Goal: Contribute content

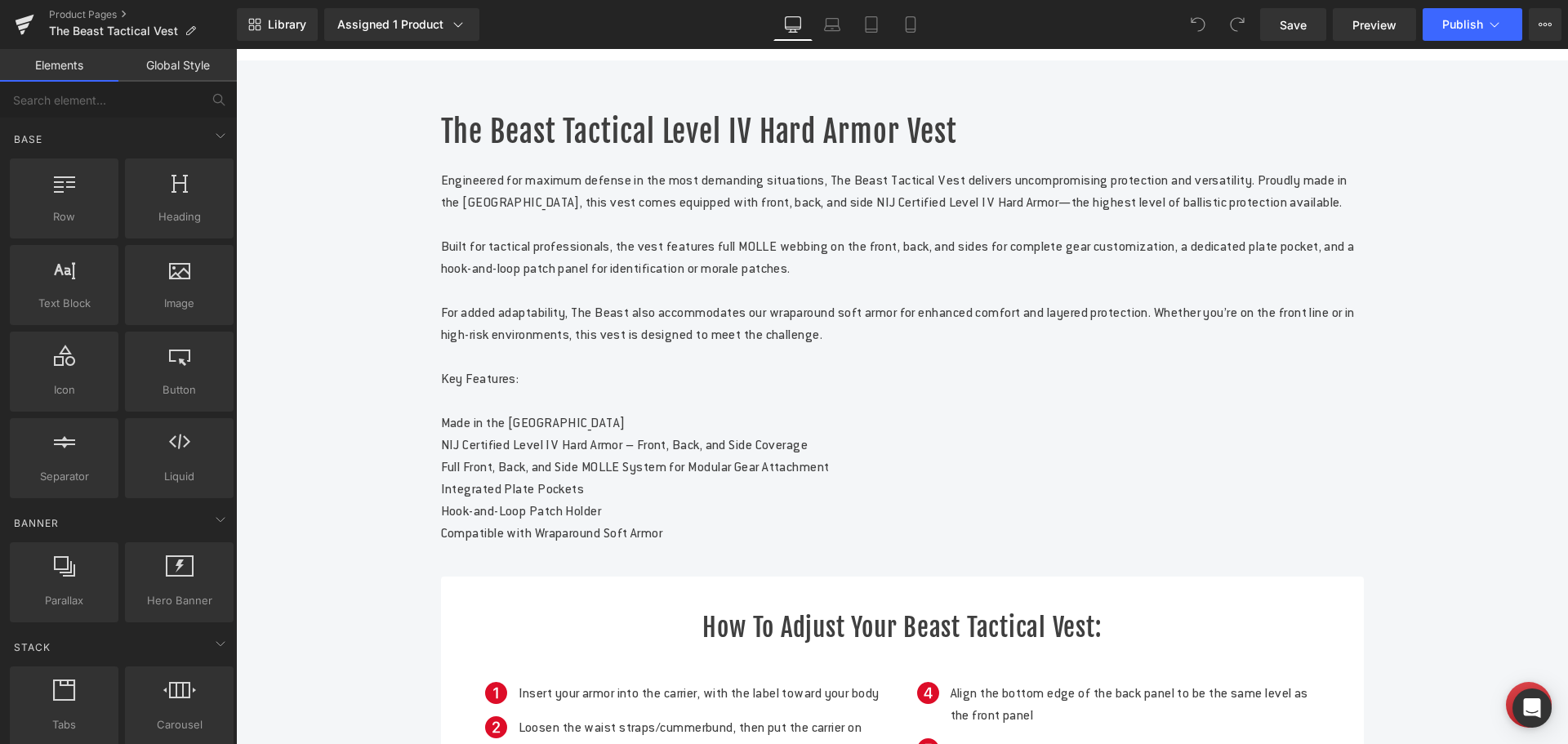
scroll to position [898, 0]
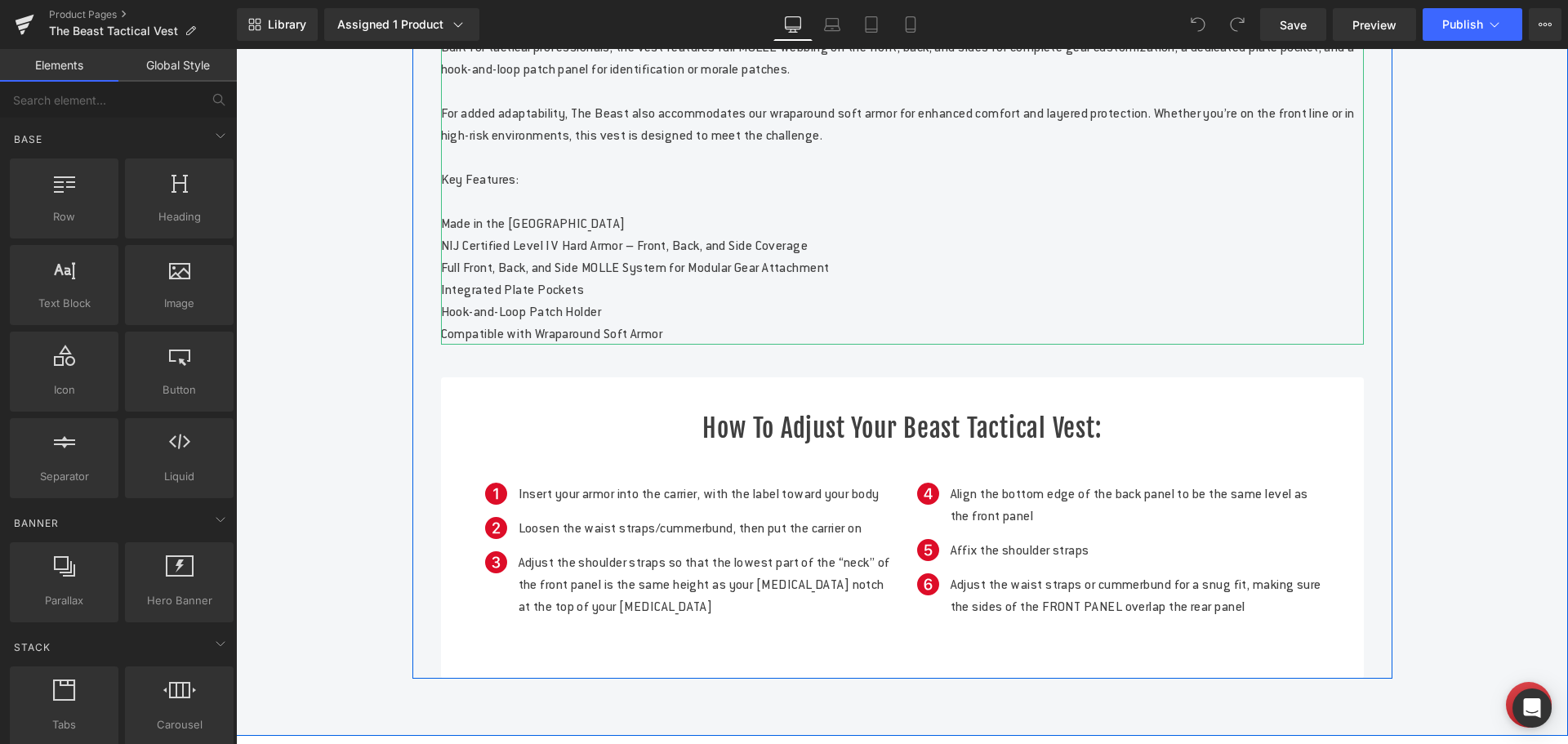
click at [572, 235] on p "Made in the [GEOGRAPHIC_DATA]" at bounding box center [902, 224] width 923 height 22
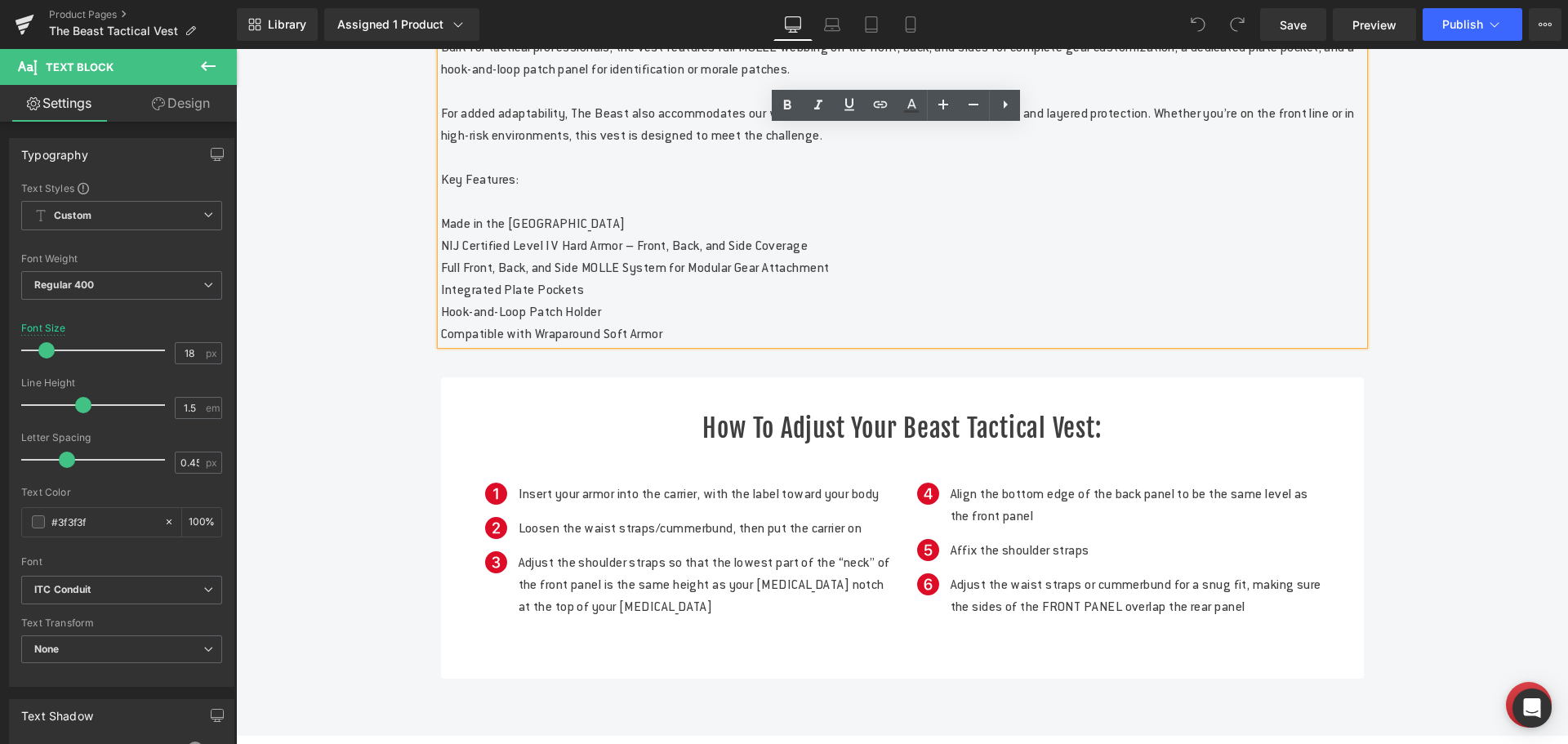
click at [900, 257] on p "NIJ Certified Level IV Hard Armor – Front, Back, and Side Coverage" at bounding box center [902, 246] width 923 height 22
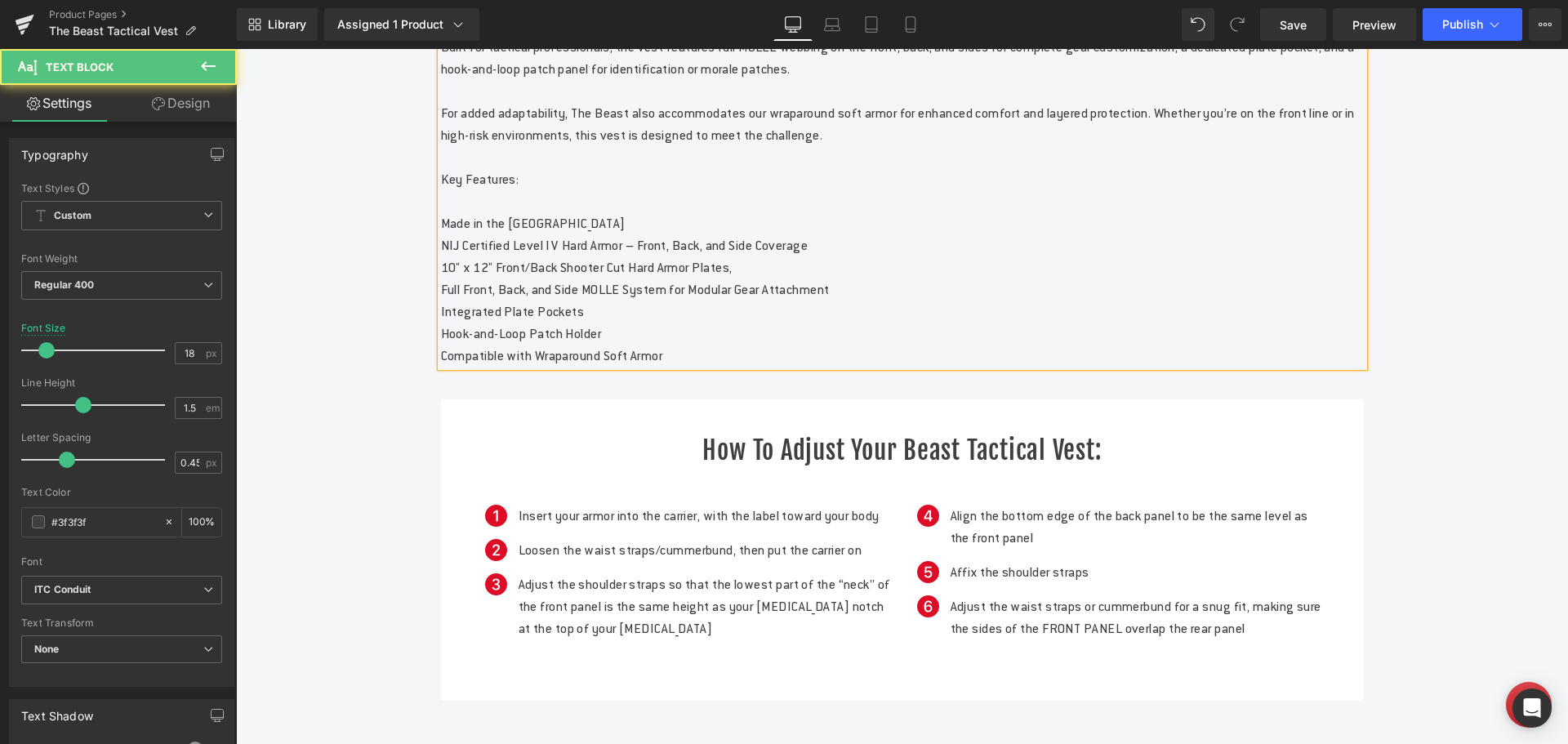
click at [441, 278] on p "10" x 12" Front/Back Shooter Cut Hard Armor Plates," at bounding box center [902, 267] width 923 height 22
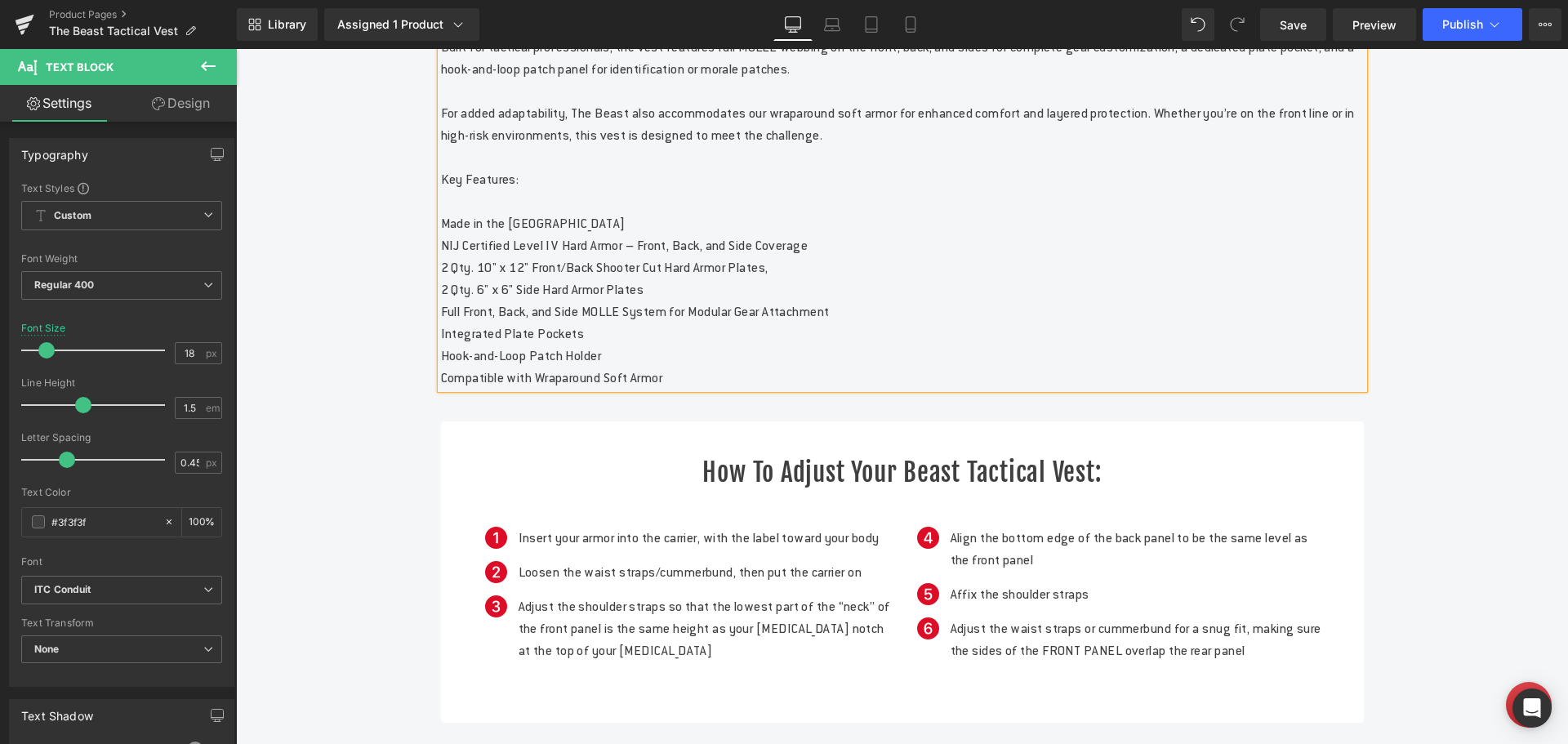
drag, startPoint x: 700, startPoint y: 426, endPoint x: 433, endPoint y: 298, distance: 296.1
click at [441, 298] on div "Engineered for maximum defense in the most demanding situations, The Beast Tact…" at bounding box center [902, 179] width 923 height 419
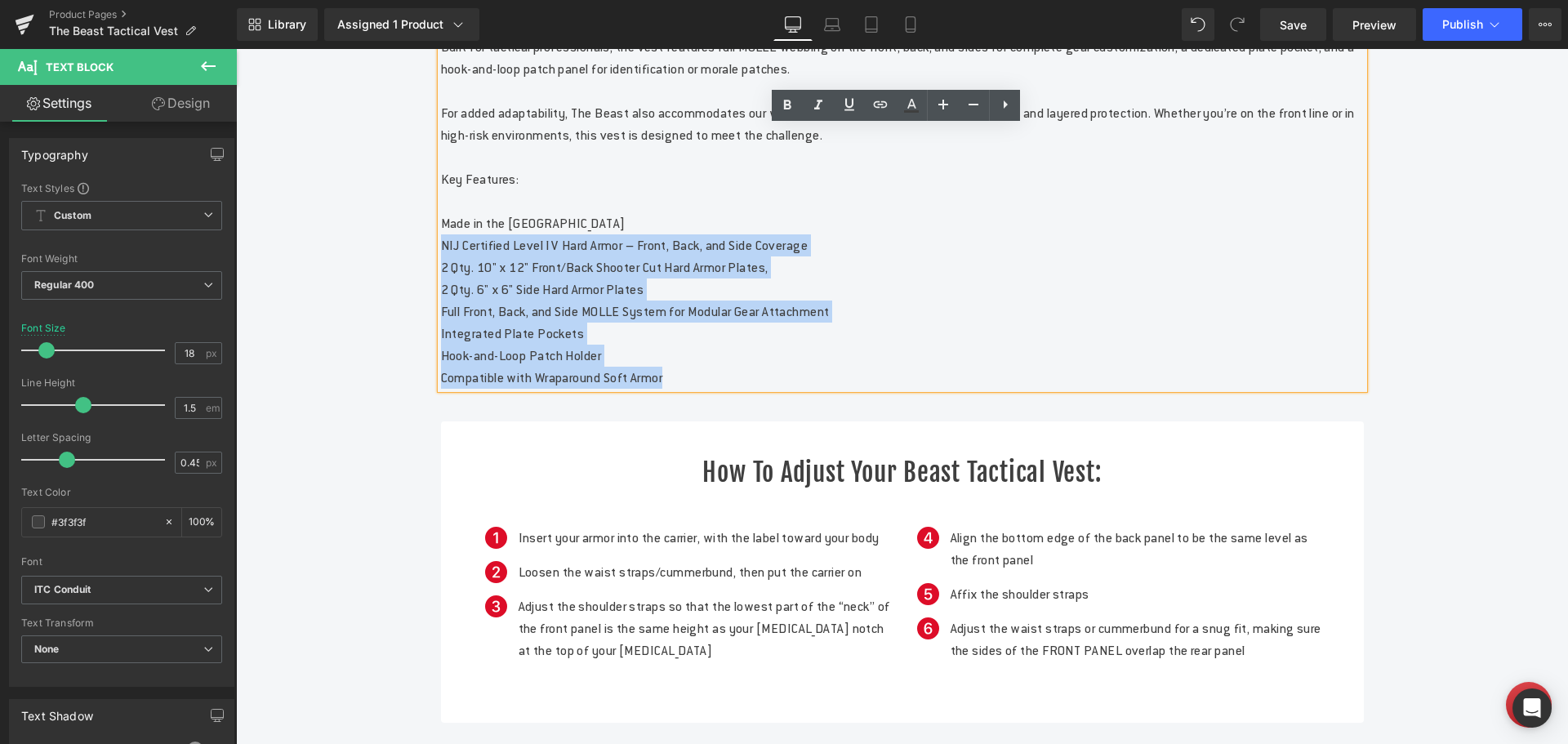
drag, startPoint x: 688, startPoint y: 427, endPoint x: 430, endPoint y: 295, distance: 289.8
click at [430, 295] on div "The Beast Tactical Level IV Hard Armor Vest Heading Engineered for maximum defe…" at bounding box center [903, 318] width 948 height 811
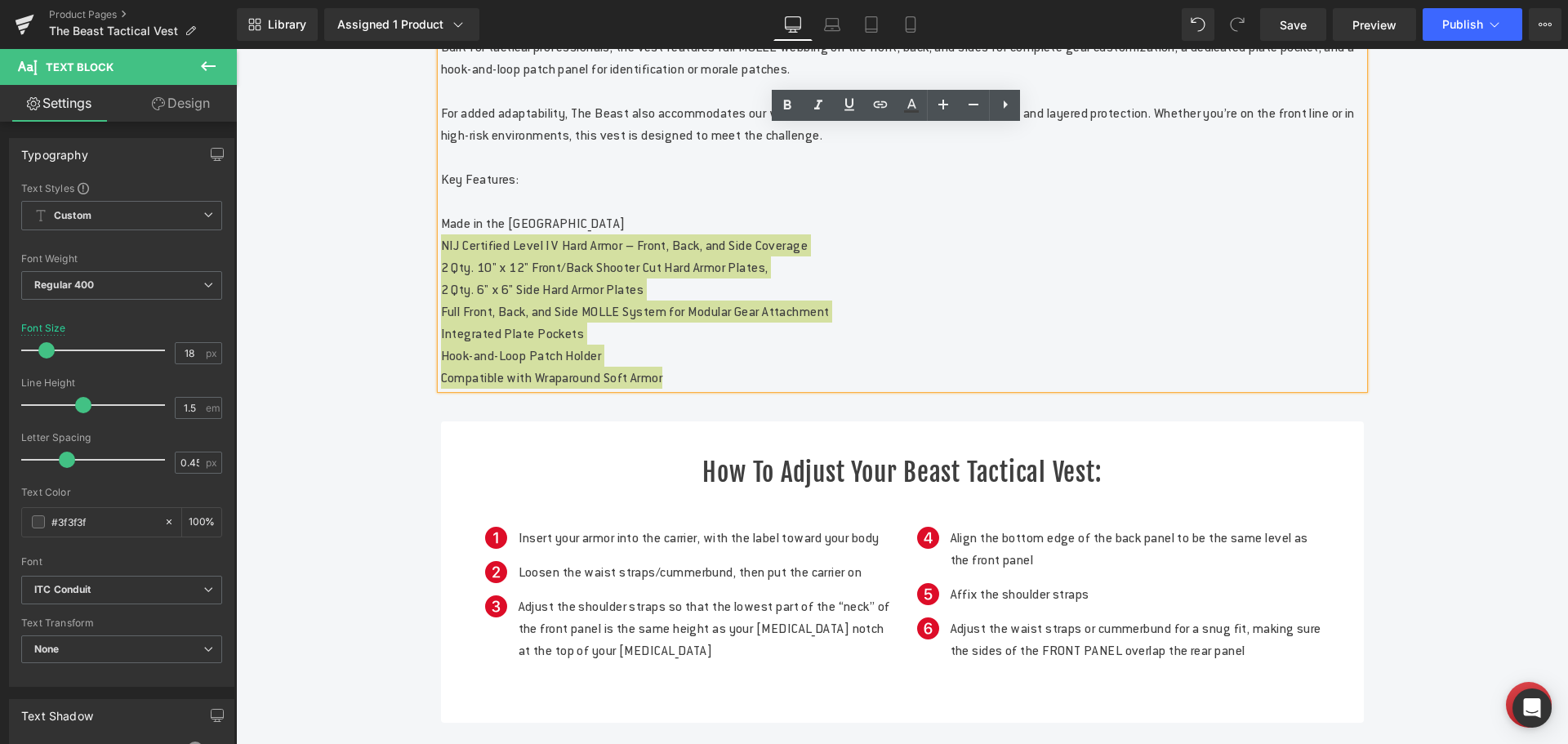
click at [1007, 104] on icon at bounding box center [1005, 104] width 4 height 8
click at [1003, 106] on icon at bounding box center [1004, 104] width 19 height 19
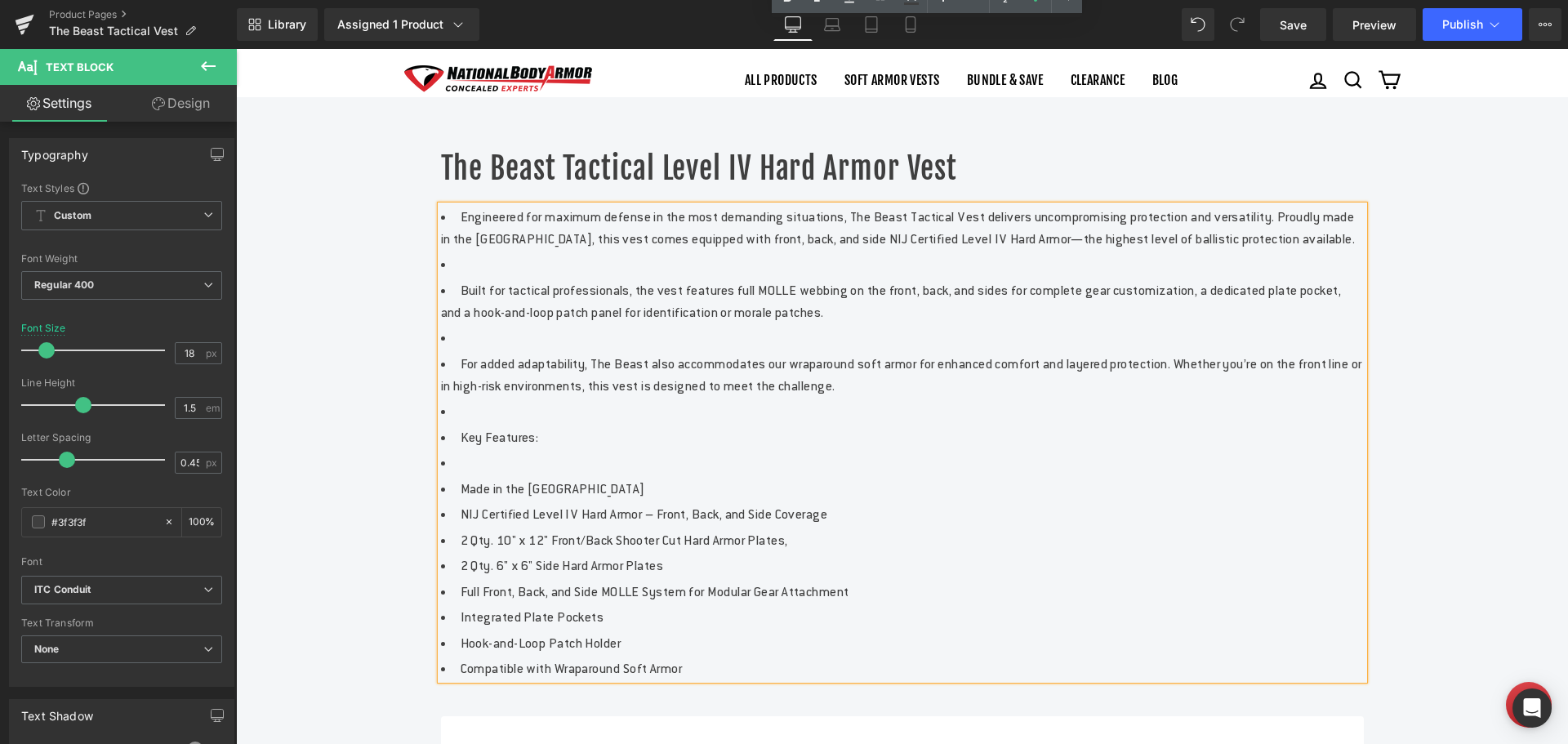
scroll to position [654, 0]
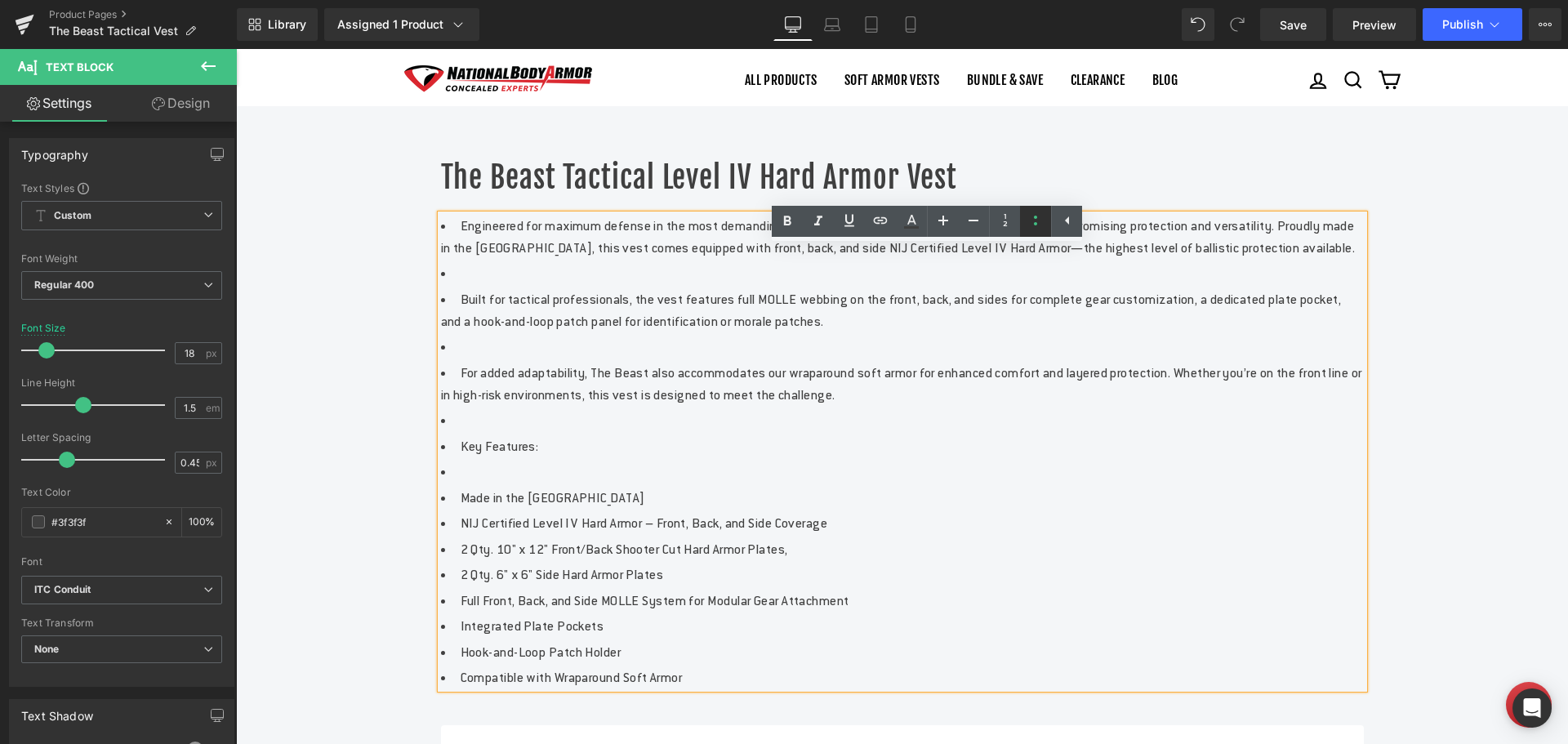
click at [1035, 225] on icon at bounding box center [1036, 220] width 4 height 10
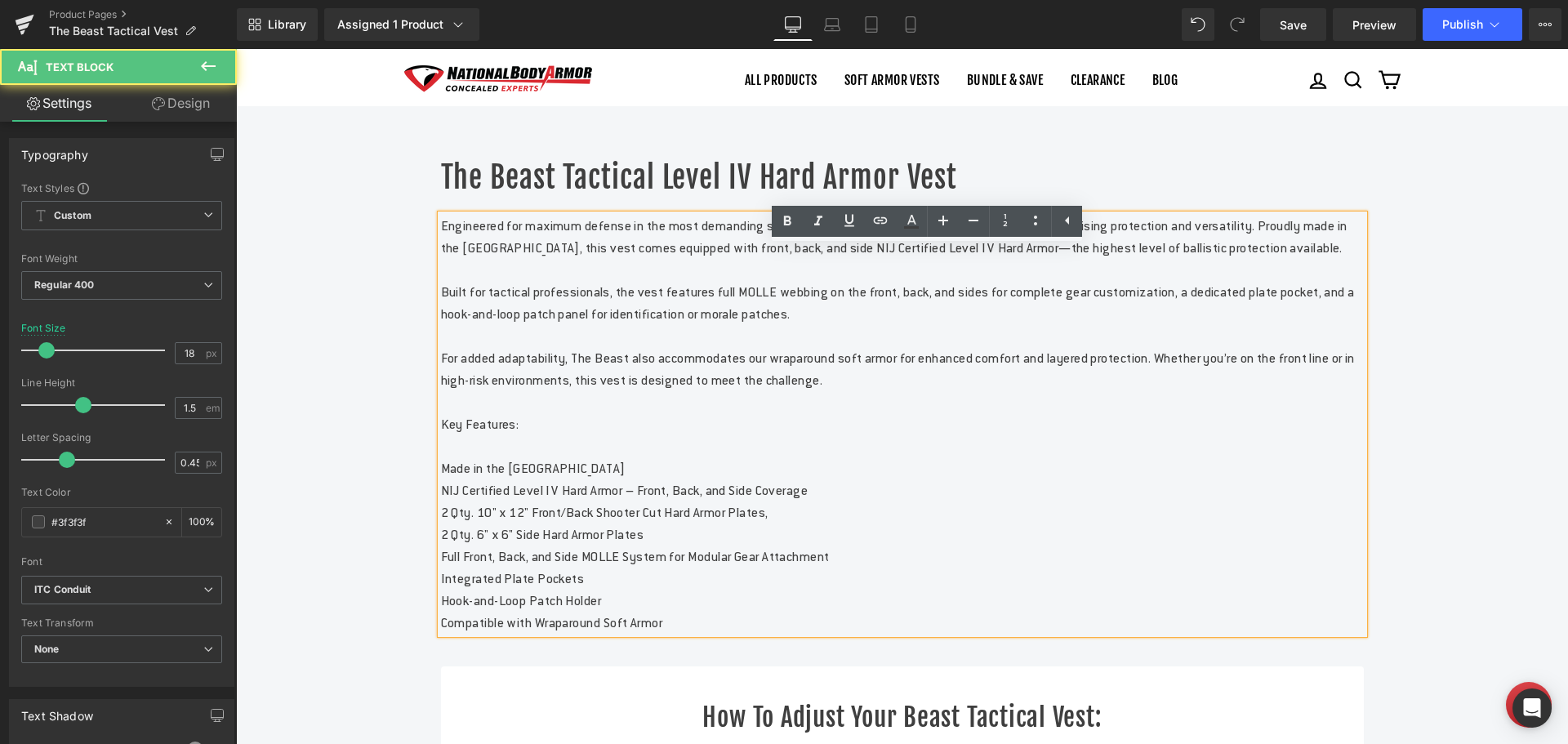
click at [644, 565] on span "Full Front, Back, and Side MOLLE System for Modular Gear Attachment" at bounding box center [636, 556] width 389 height 17
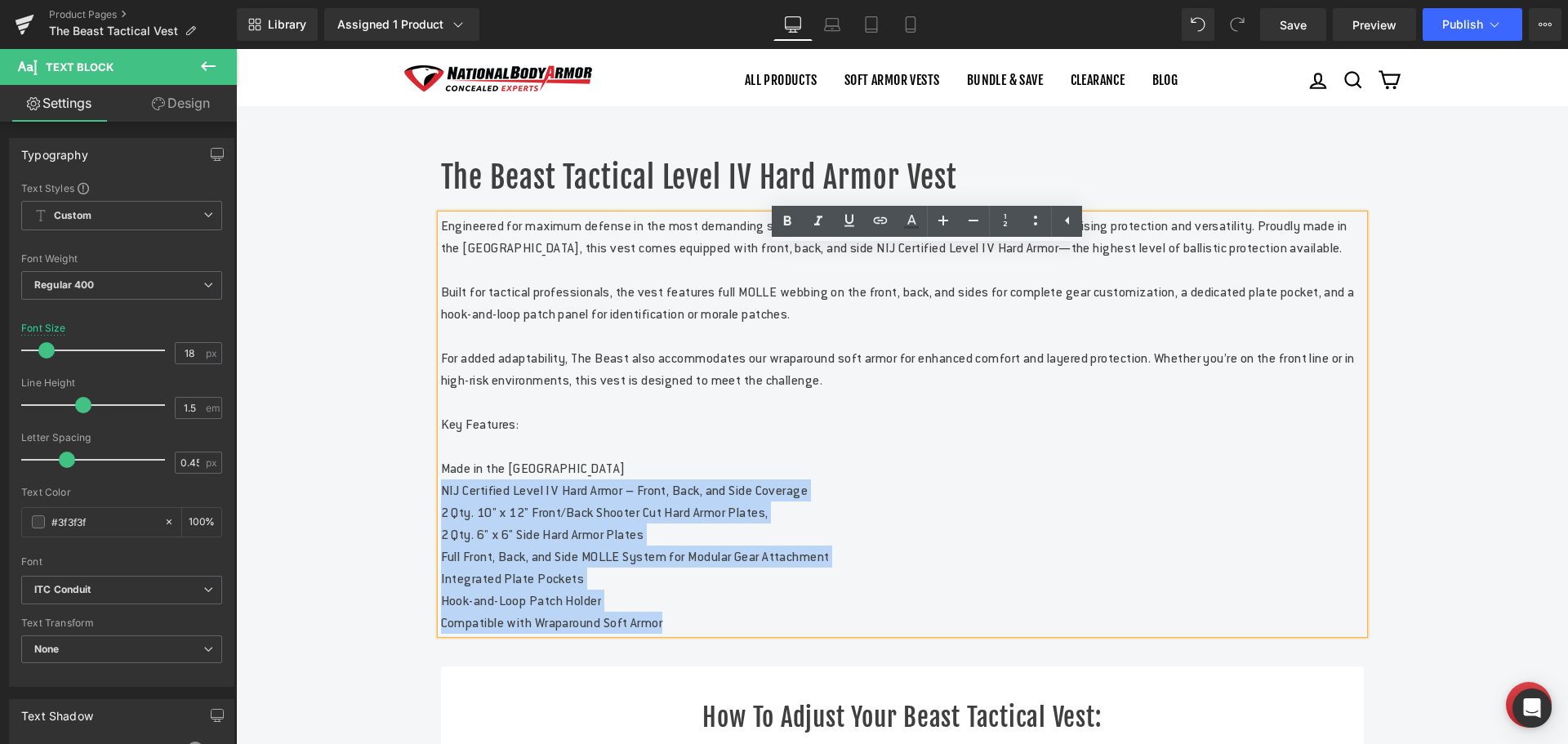
drag, startPoint x: 696, startPoint y: 674, endPoint x: 437, endPoint y: 543, distance: 290.2
click at [441, 543] on p "Engineered for maximum defense in the most demanding situations, The Beast Tact…" at bounding box center [902, 424] width 923 height 419
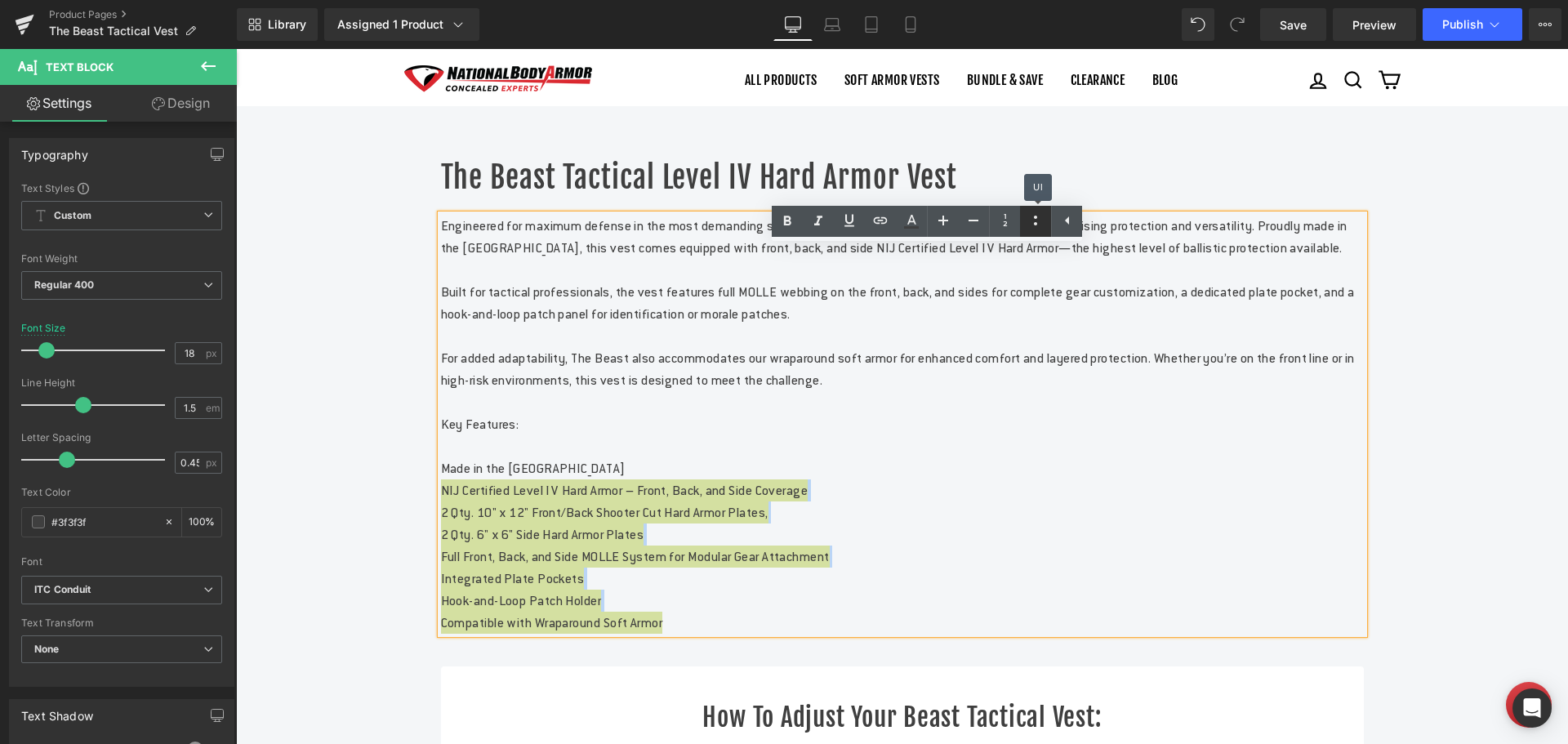
click at [1039, 220] on icon at bounding box center [1035, 220] width 19 height 19
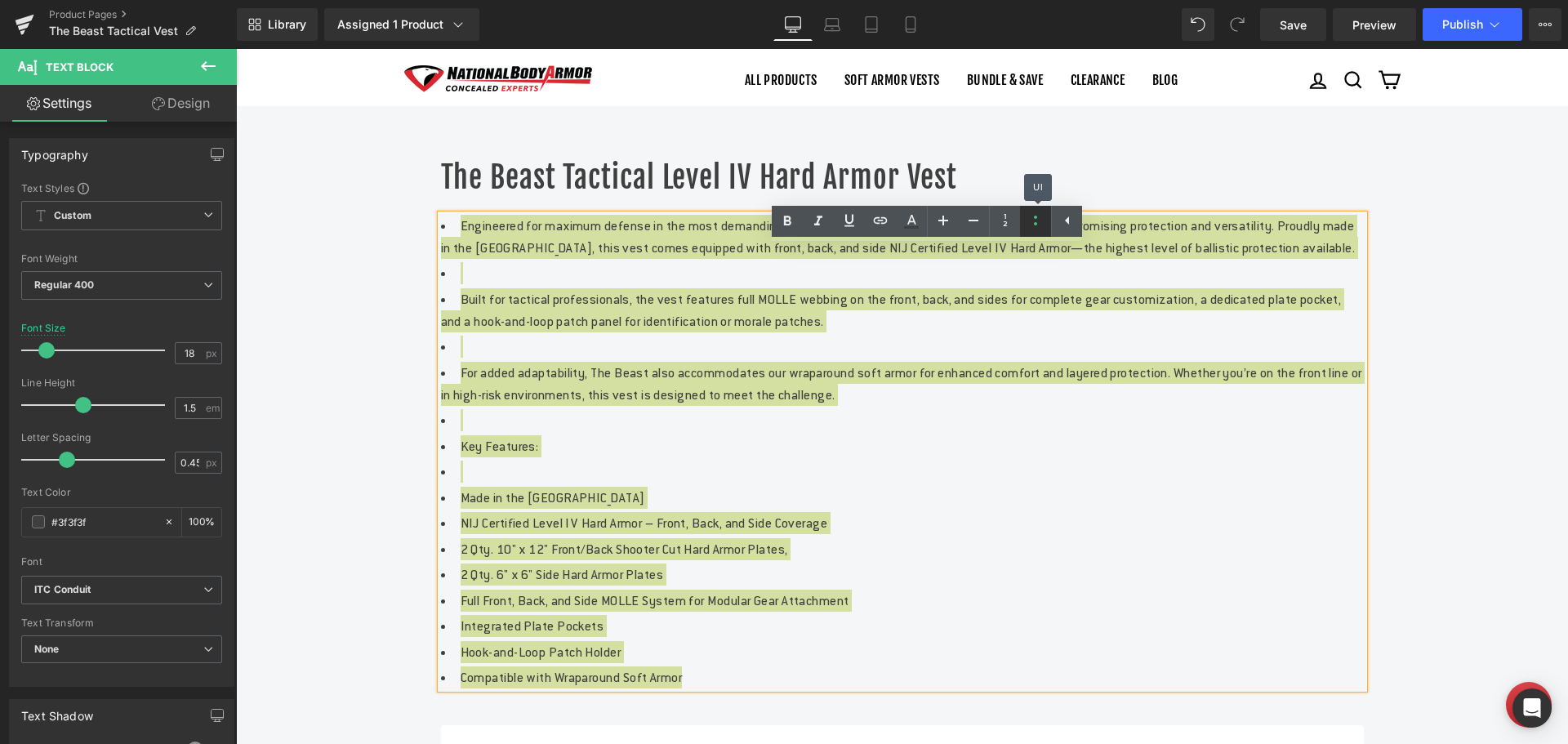
click at [1039, 220] on icon at bounding box center [1035, 220] width 19 height 19
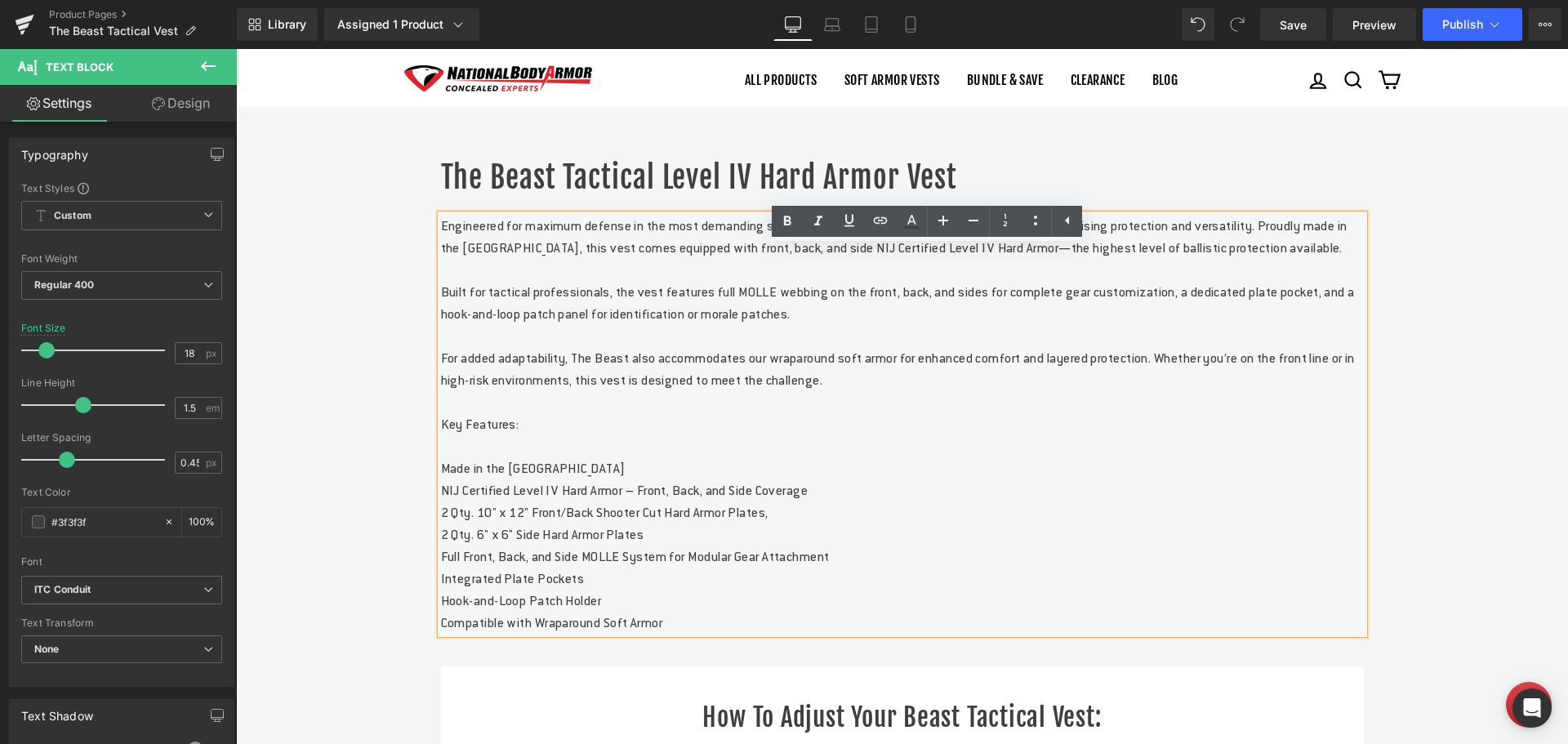
click at [832, 578] on p "Engineered for maximum defense in the most demanding situations, The Beast Tact…" at bounding box center [902, 424] width 923 height 419
click at [1289, 31] on span "Save" at bounding box center [1294, 25] width 27 height 17
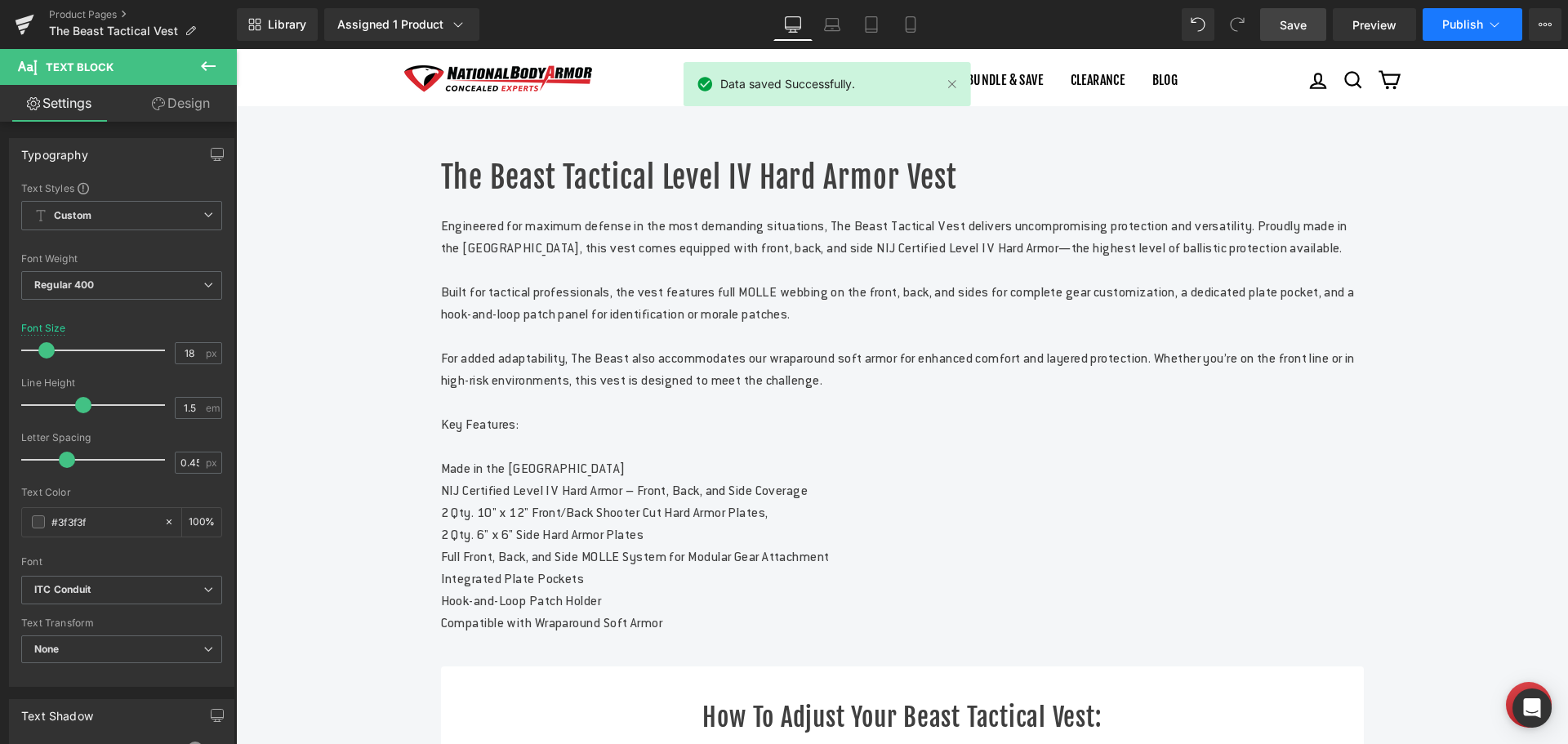
click at [1442, 26] on button "Publish" at bounding box center [1472, 25] width 100 height 33
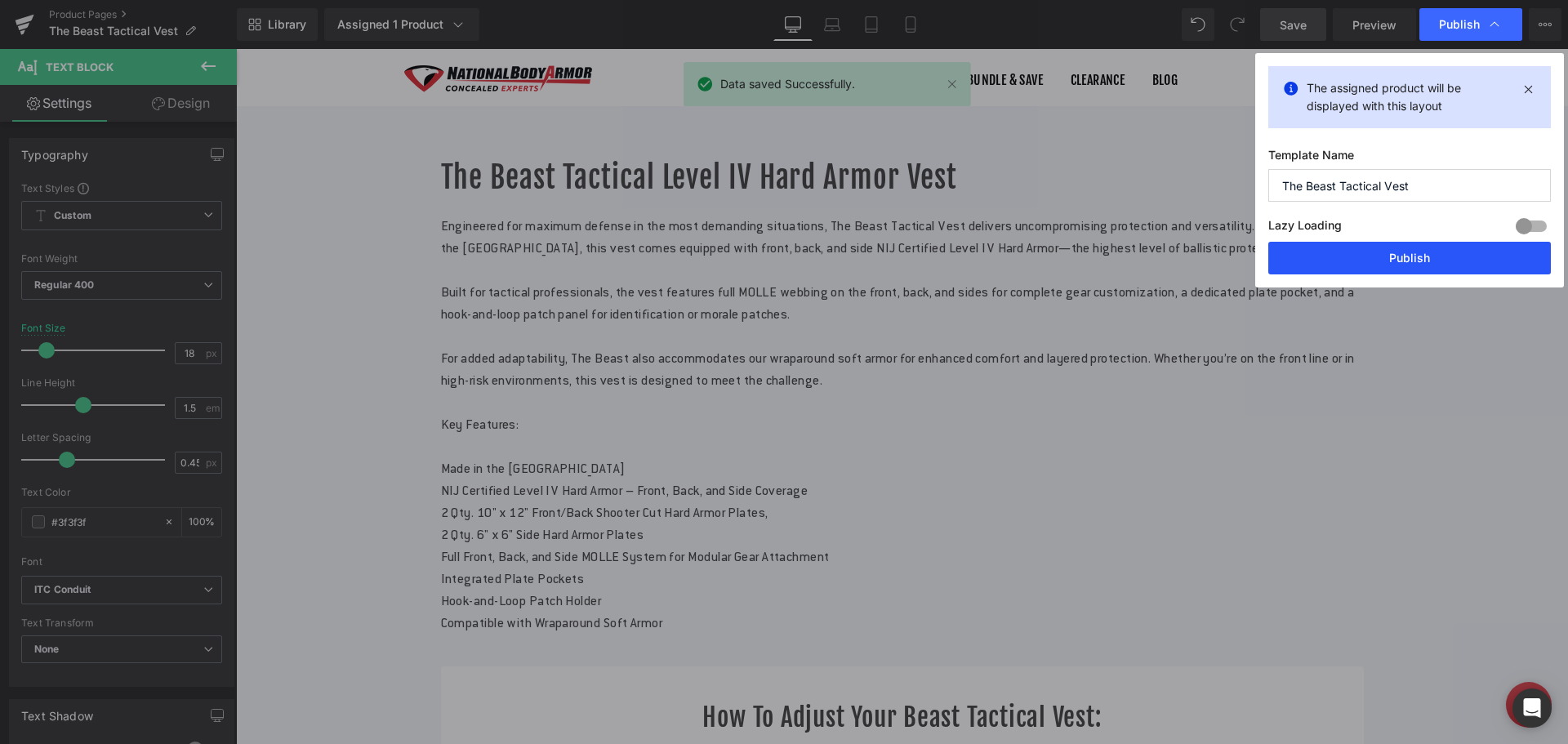
click at [1341, 261] on button "Publish" at bounding box center [1409, 258] width 282 height 33
